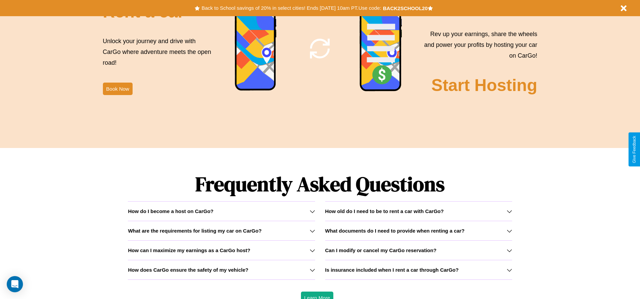
scroll to position [968, 0]
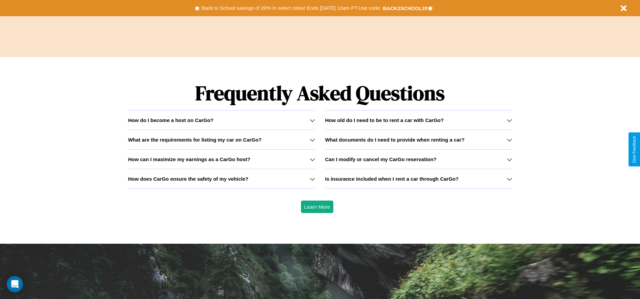
click at [509, 120] on icon at bounding box center [509, 120] width 5 height 5
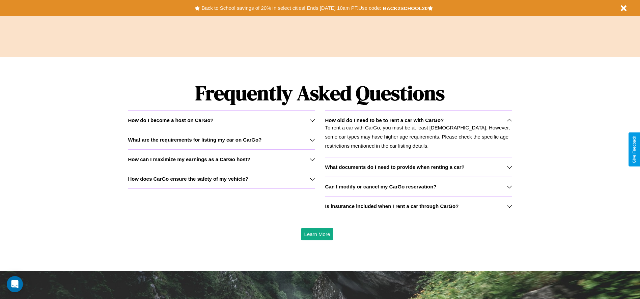
click at [509, 167] on icon at bounding box center [509, 167] width 5 height 5
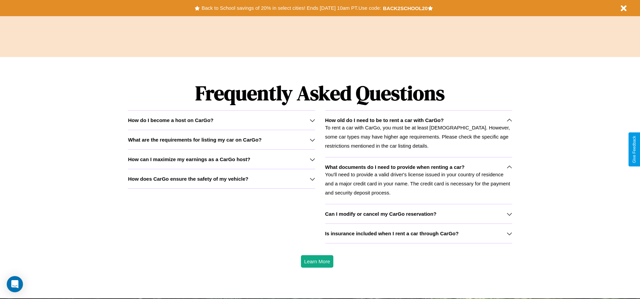
click at [312, 159] on icon at bounding box center [312, 159] width 5 height 5
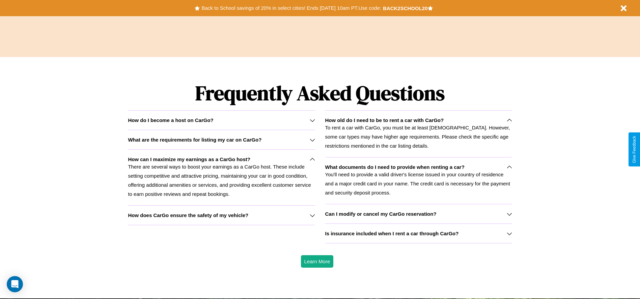
click at [221, 140] on h3 "What are the requirements for listing my car on CarGo?" at bounding box center [195, 140] width 134 height 6
click at [418, 214] on h3 "Can I modify or cancel my CarGo reservation?" at bounding box center [380, 214] width 111 height 6
click at [221, 120] on div "How do I become a host on CarGo?" at bounding box center [221, 120] width 187 height 6
click at [418, 214] on h3 "Can I modify or cancel my CarGo reservation?" at bounding box center [380, 214] width 111 height 6
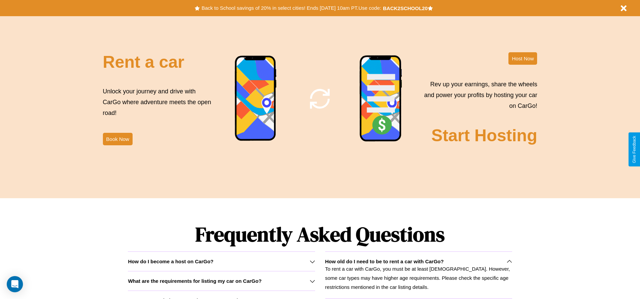
scroll to position [816, 0]
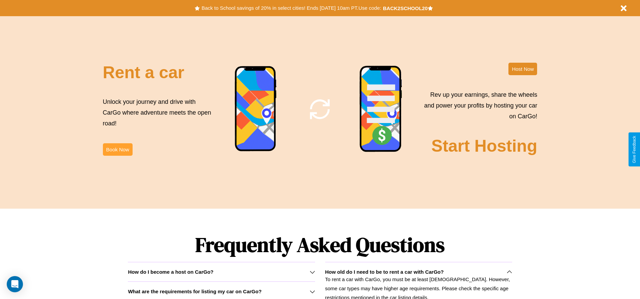
click at [117, 150] on button "Book Now" at bounding box center [118, 149] width 30 height 12
